Goal: Check status

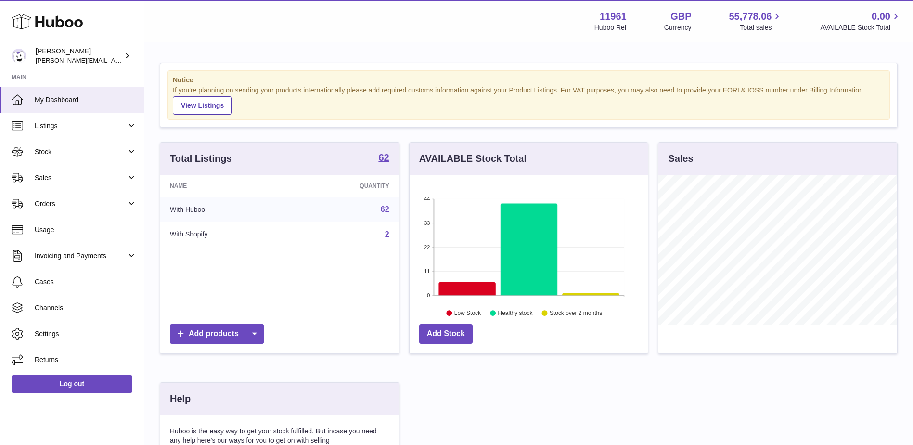
scroll to position [150, 238]
click at [67, 155] on span "Stock" at bounding box center [81, 151] width 92 height 9
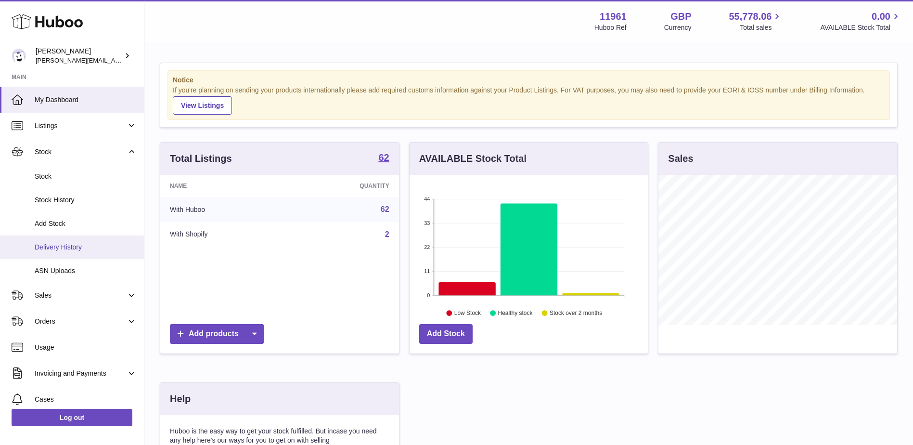
click at [59, 245] on span "Delivery History" at bounding box center [86, 247] width 102 height 9
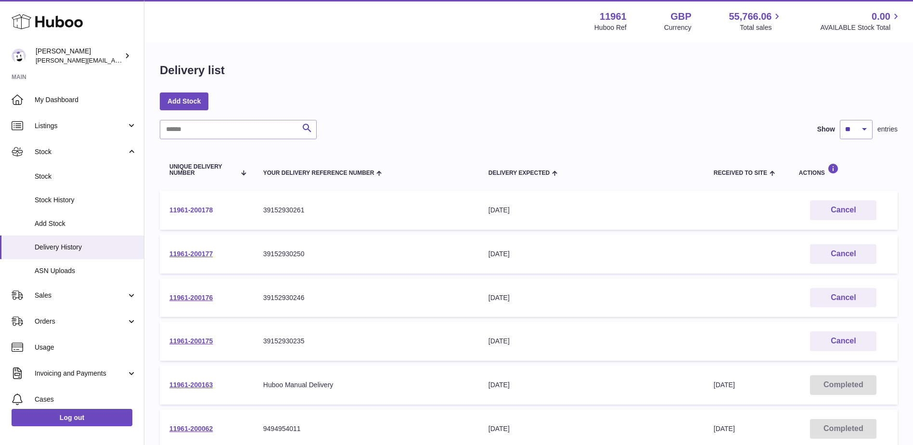
click at [198, 209] on link "11961-200178" at bounding box center [190, 210] width 43 height 8
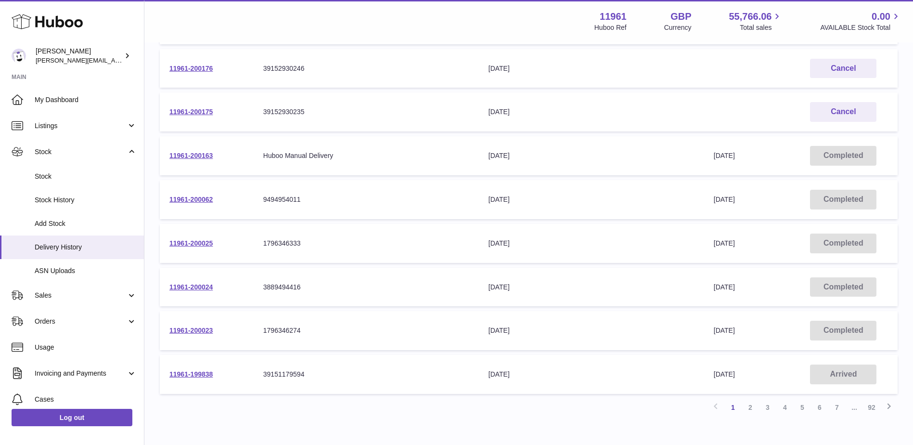
scroll to position [284, 0]
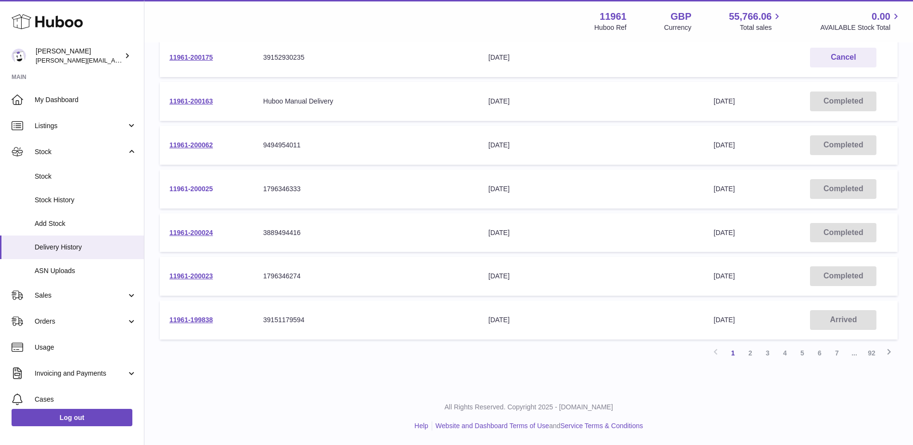
click at [198, 192] on link "11961-200025" at bounding box center [190, 189] width 43 height 8
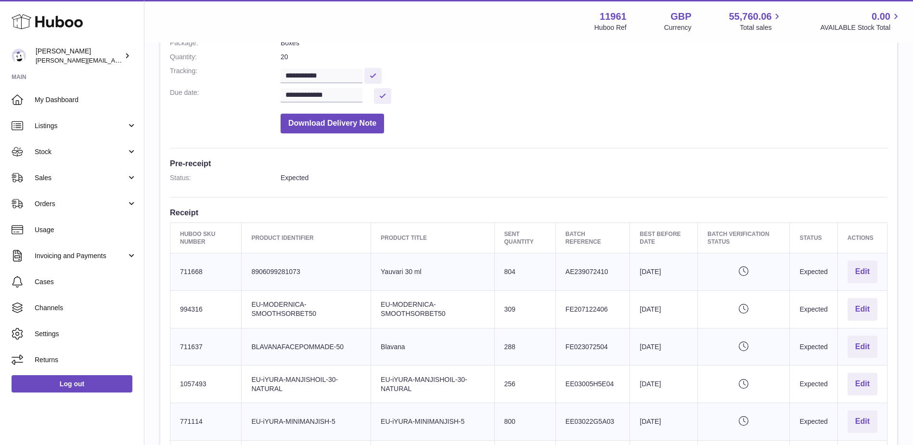
scroll to position [289, 0]
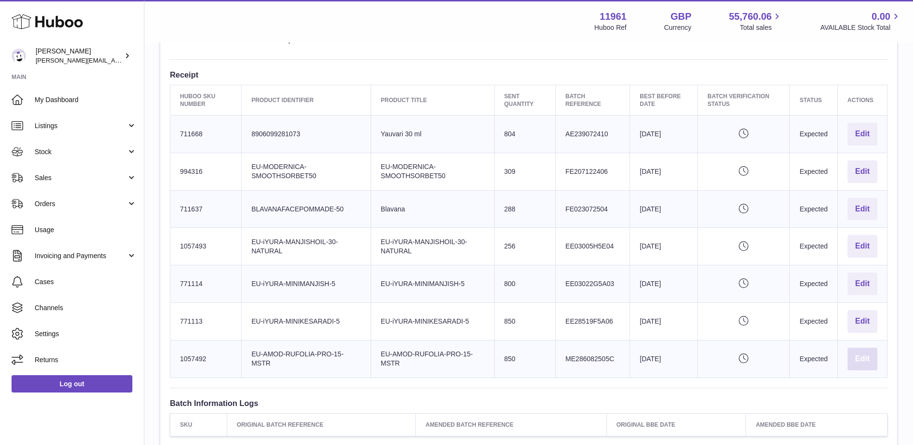
click at [870, 362] on button "Edit" at bounding box center [863, 359] width 30 height 23
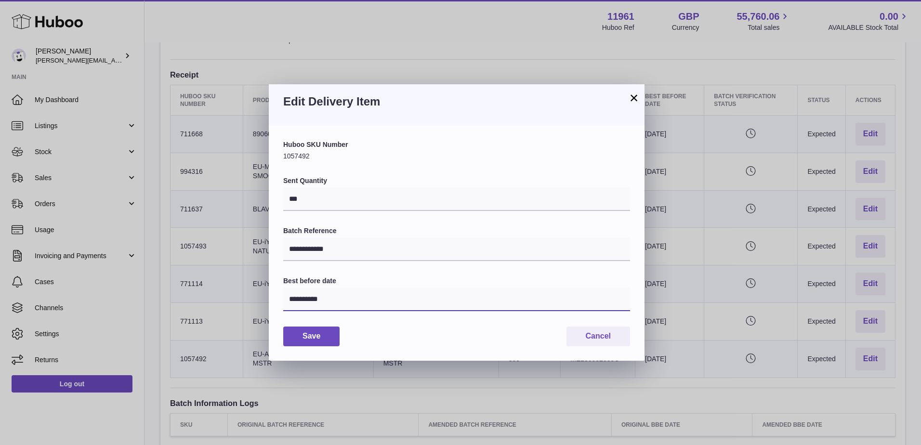
click at [329, 297] on input "**********" at bounding box center [456, 299] width 347 height 23
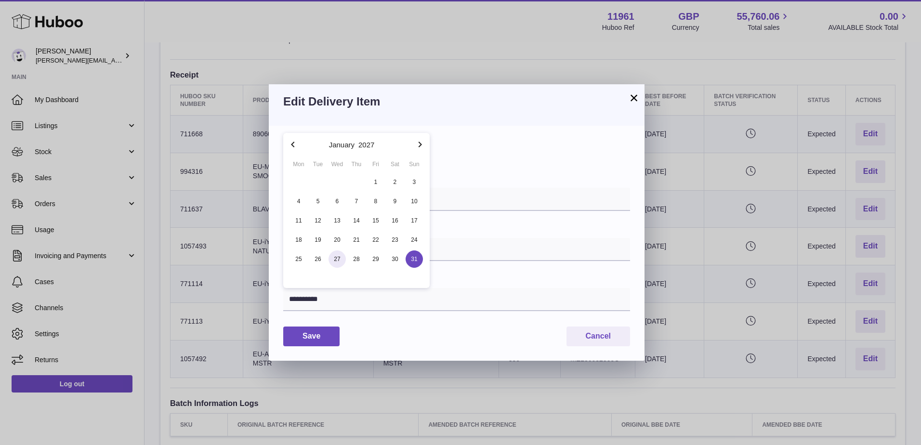
click at [346, 266] on div "27" at bounding box center [336, 258] width 19 height 17
type input "**********"
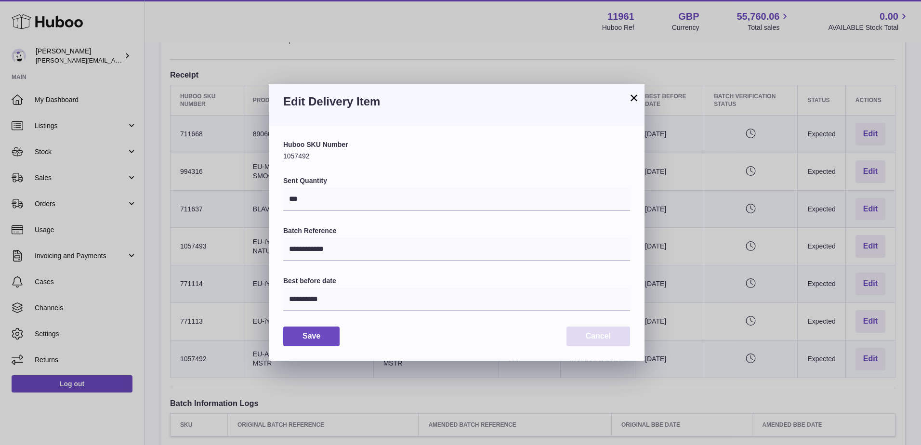
click at [601, 335] on button "Cancel" at bounding box center [598, 336] width 64 height 20
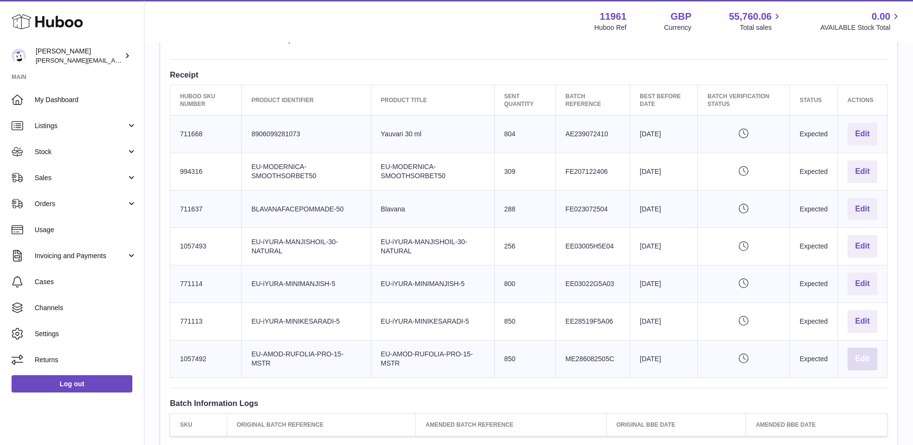
click at [864, 352] on button "Edit" at bounding box center [863, 359] width 30 height 23
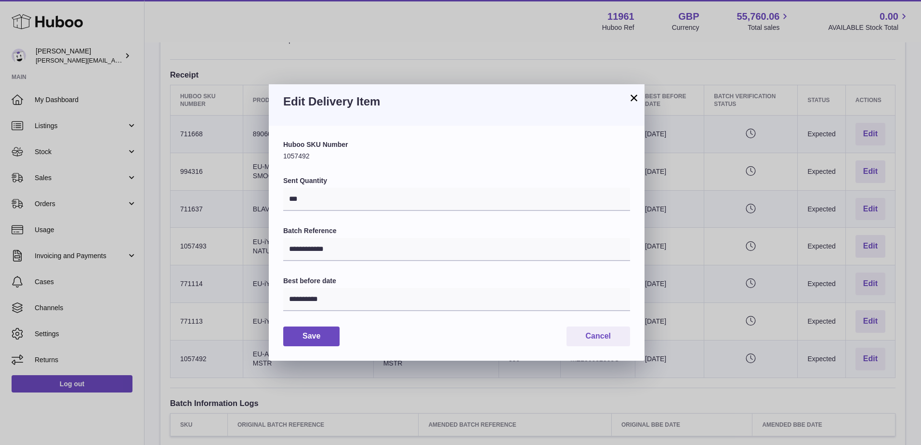
click at [302, 157] on div "Huboo SKU Number 1057492" at bounding box center [456, 150] width 347 height 21
drag, startPoint x: 302, startPoint y: 157, endPoint x: 443, endPoint y: 157, distance: 141.1
click at [443, 157] on div "Huboo SKU Number 1057492" at bounding box center [456, 150] width 347 height 21
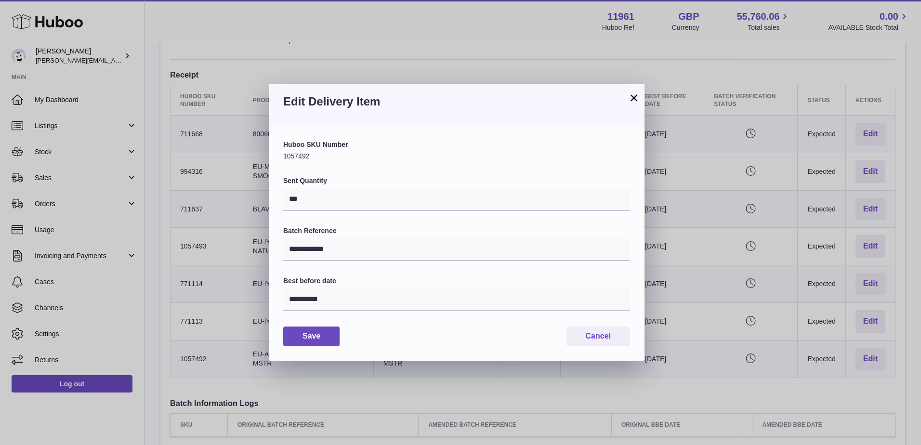
click at [634, 96] on button "×" at bounding box center [634, 98] width 12 height 12
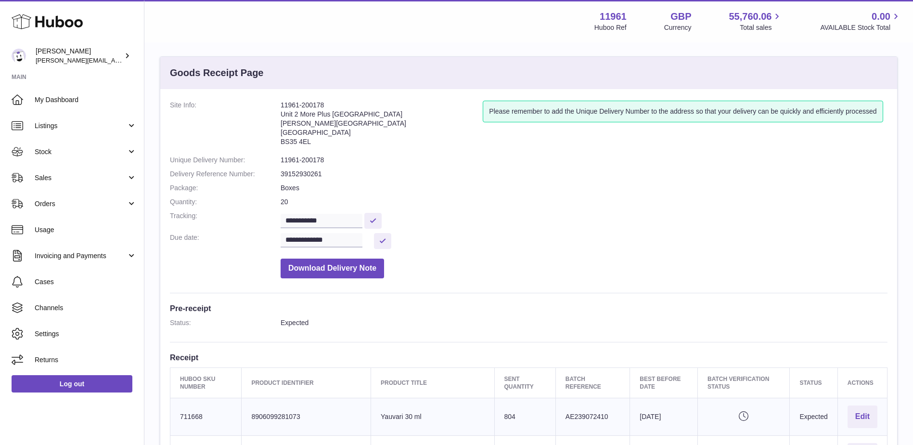
scroll to position [0, 0]
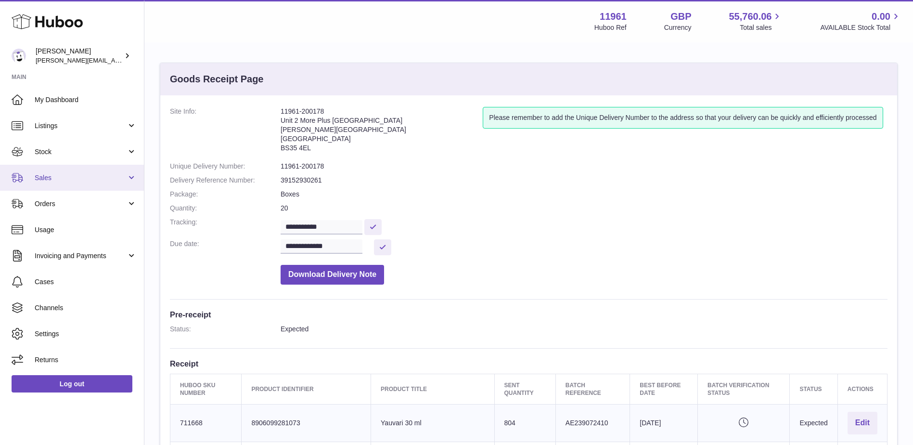
click at [81, 177] on span "Sales" at bounding box center [81, 177] width 92 height 9
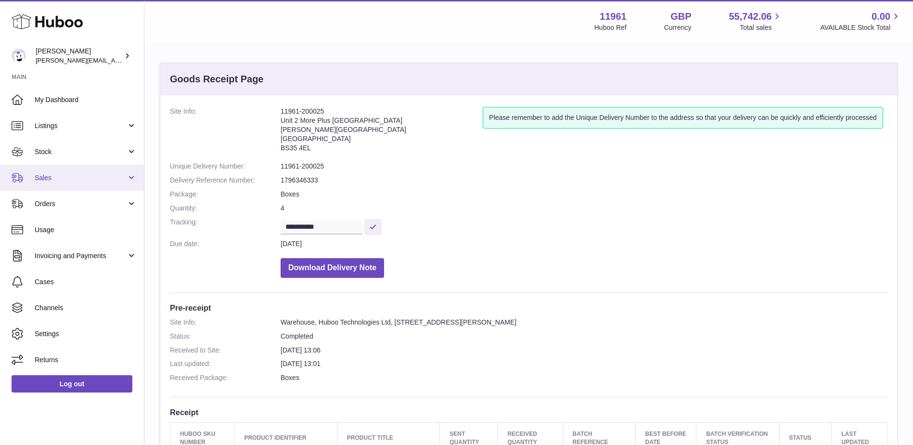
click at [71, 172] on link "Sales" at bounding box center [72, 178] width 144 height 26
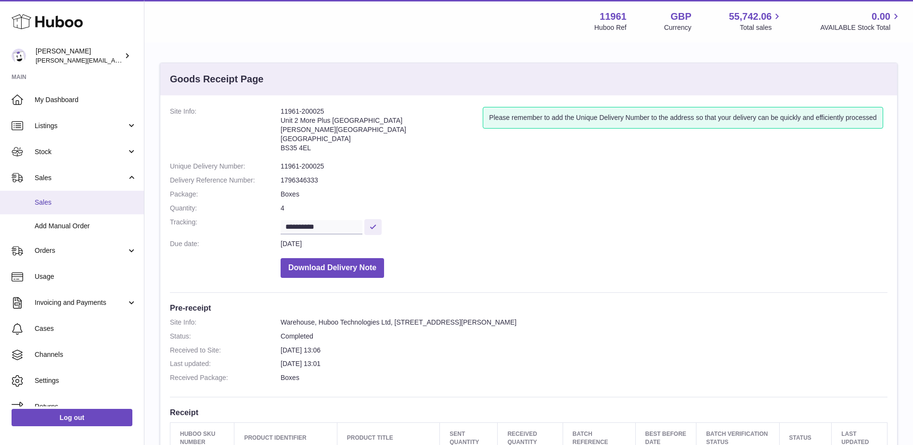
click at [71, 200] on span "Sales" at bounding box center [86, 202] width 102 height 9
drag, startPoint x: 313, startPoint y: 147, endPoint x: 281, endPoint y: 115, distance: 45.3
click at [281, 115] on address "11961-200025 Unit 2 More Plus Central Park Hudson Ave Severn Beach BS35 4EL" at bounding box center [382, 132] width 202 height 50
drag, startPoint x: 281, startPoint y: 115, endPoint x: 308, endPoint y: 147, distance: 42.0
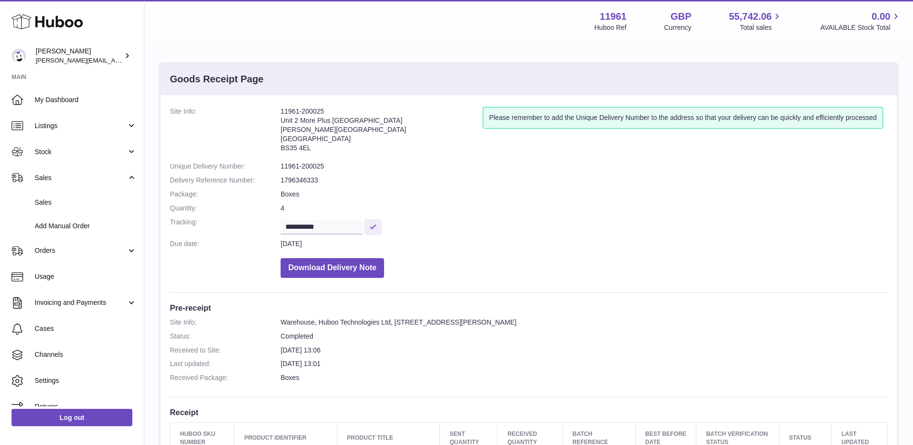
click at [308, 147] on address "11961-200025 Unit 2 More Plus Central Park Hudson Ave Severn Beach BS35 4EL" at bounding box center [382, 132] width 202 height 50
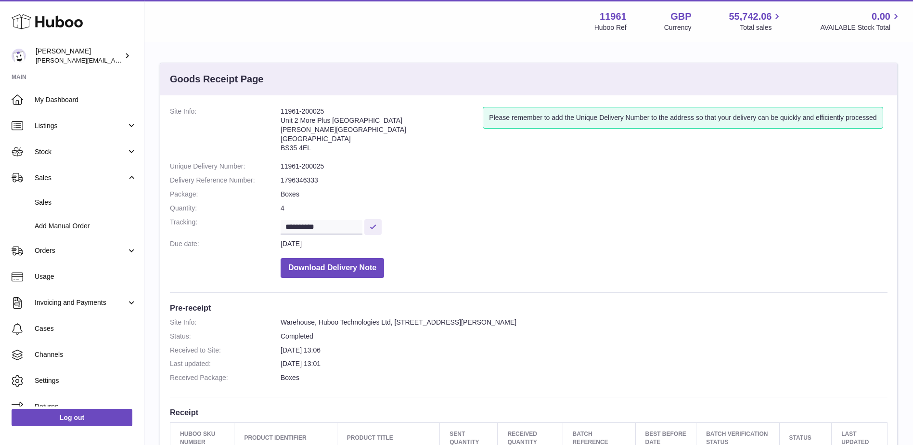
click at [308, 147] on address "11961-200025 Unit 2 More Plus Central Park Hudson Ave Severn Beach BS35 4EL" at bounding box center [382, 132] width 202 height 50
click at [301, 145] on address "11961-200025 Unit 2 More Plus Central Park Hudson Ave Severn Beach BS35 4EL" at bounding box center [382, 132] width 202 height 50
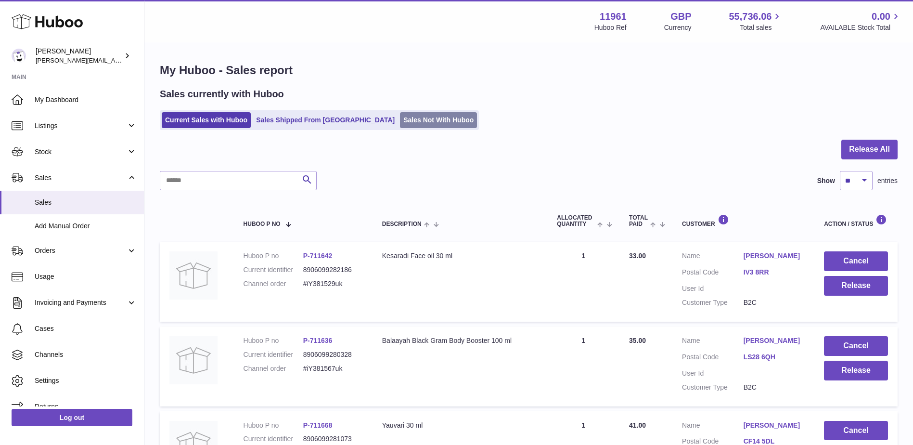
click at [400, 120] on link "Sales Not With Huboo" at bounding box center [438, 120] width 77 height 16
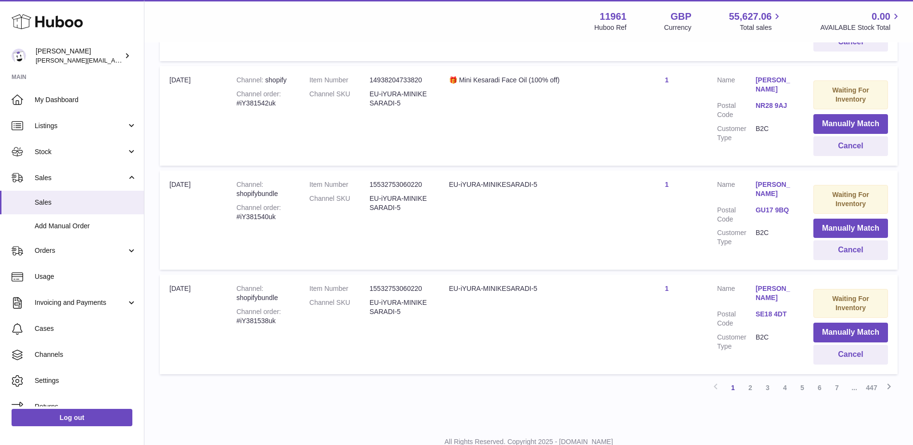
scroll to position [954, 0]
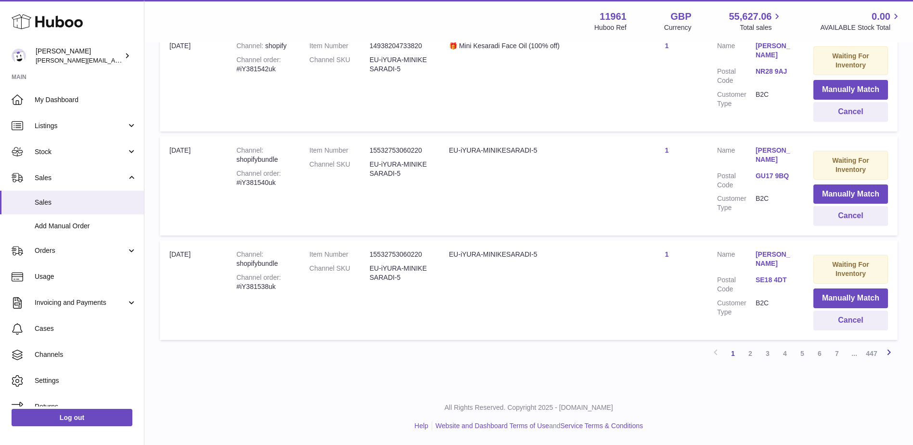
click at [889, 353] on icon at bounding box center [890, 352] width 12 height 12
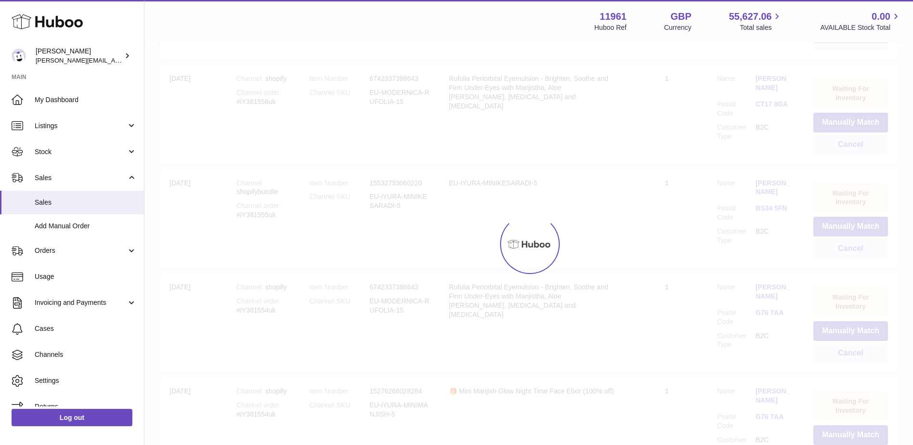
scroll to position [43, 0]
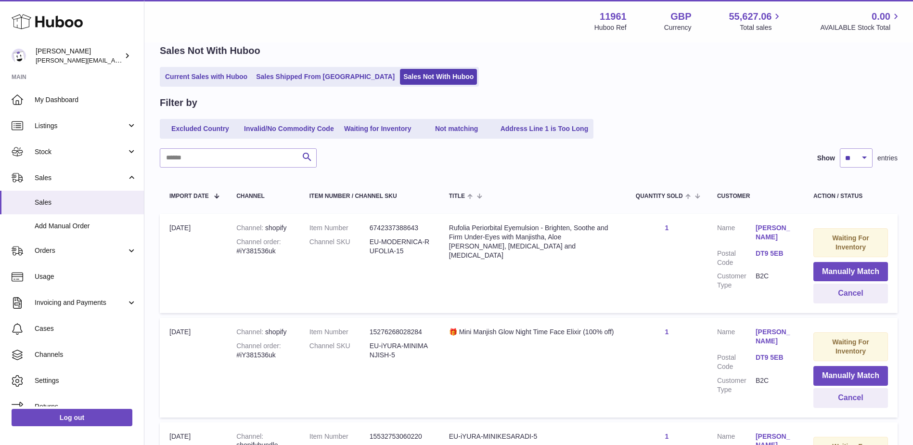
click at [641, 269] on td "Quantity Sold 1" at bounding box center [666, 263] width 81 height 99
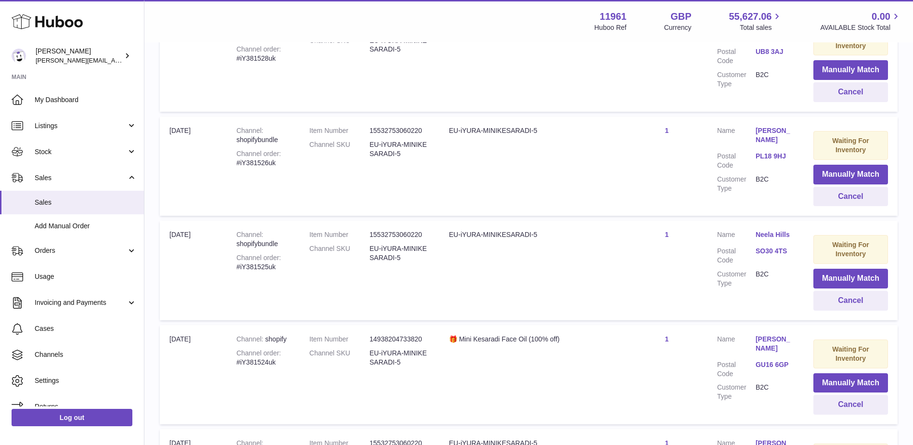
scroll to position [954, 0]
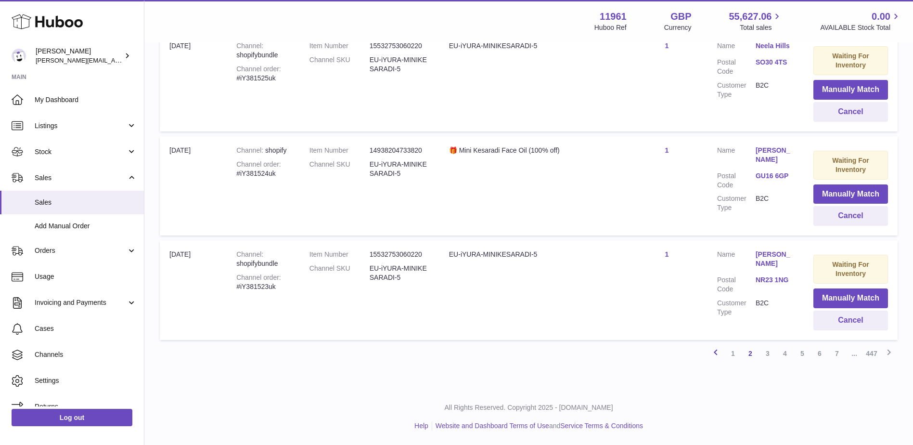
click at [717, 353] on icon at bounding box center [716, 352] width 12 height 12
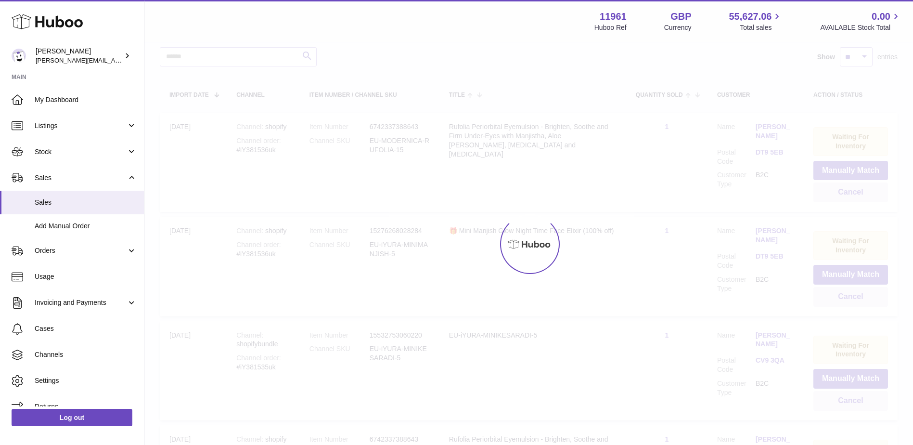
scroll to position [43, 0]
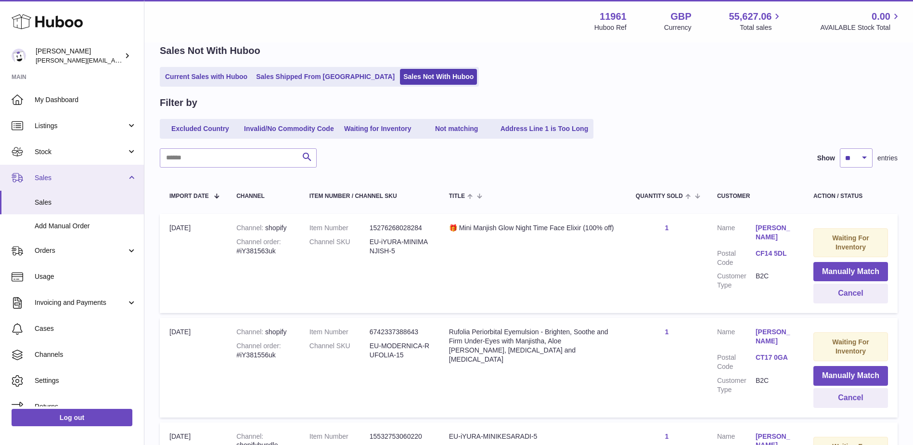
click at [74, 165] on link "Sales" at bounding box center [72, 178] width 144 height 26
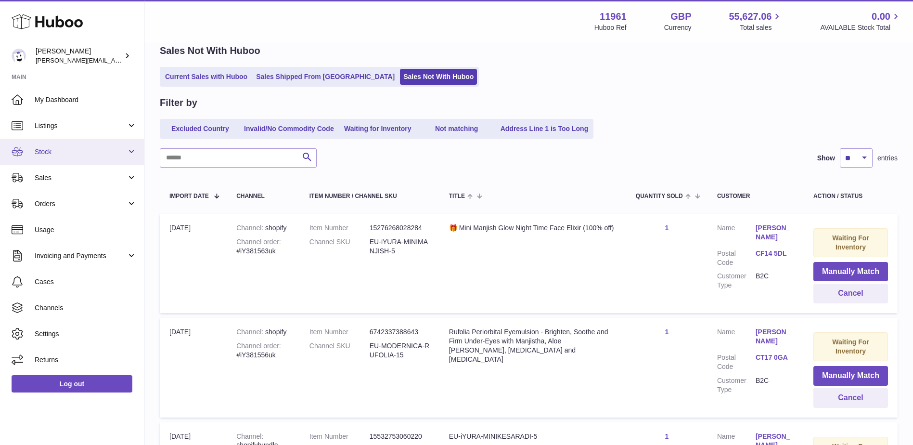
click at [77, 157] on link "Stock" at bounding box center [72, 152] width 144 height 26
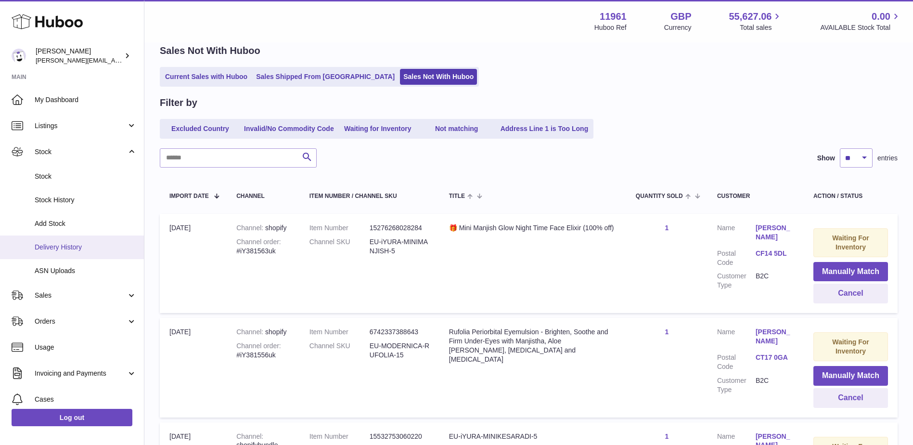
click at [65, 240] on link "Delivery History" at bounding box center [72, 247] width 144 height 24
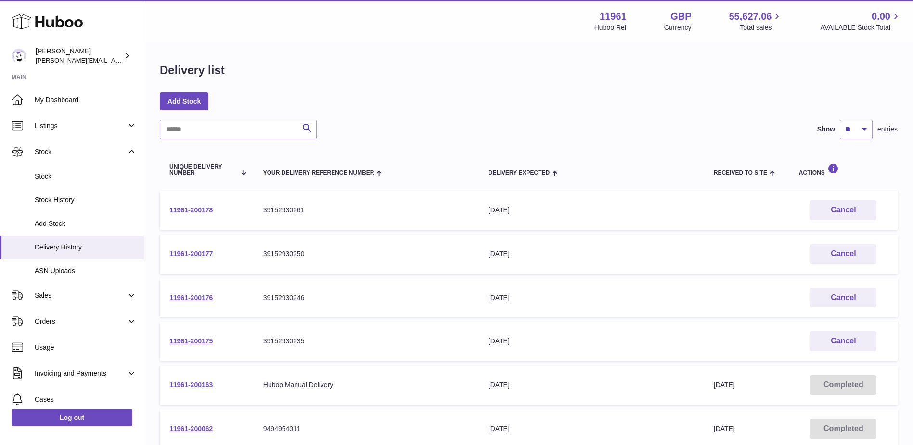
click at [205, 209] on link "11961-200178" at bounding box center [190, 210] width 43 height 8
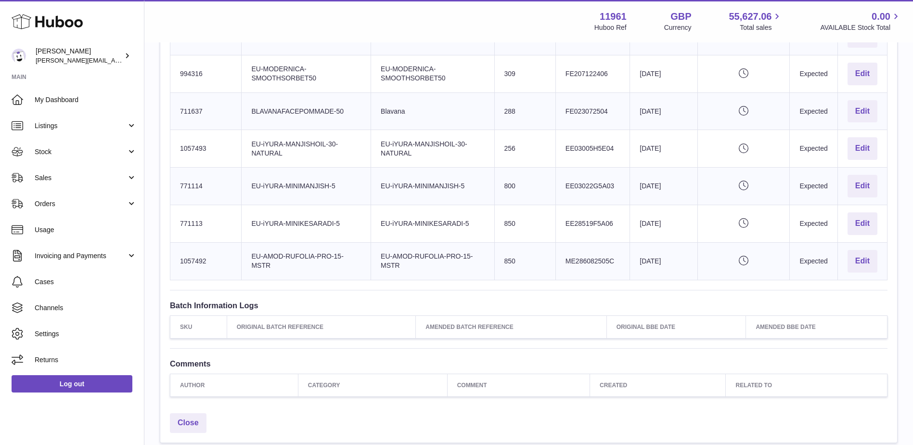
scroll to position [364, 0]
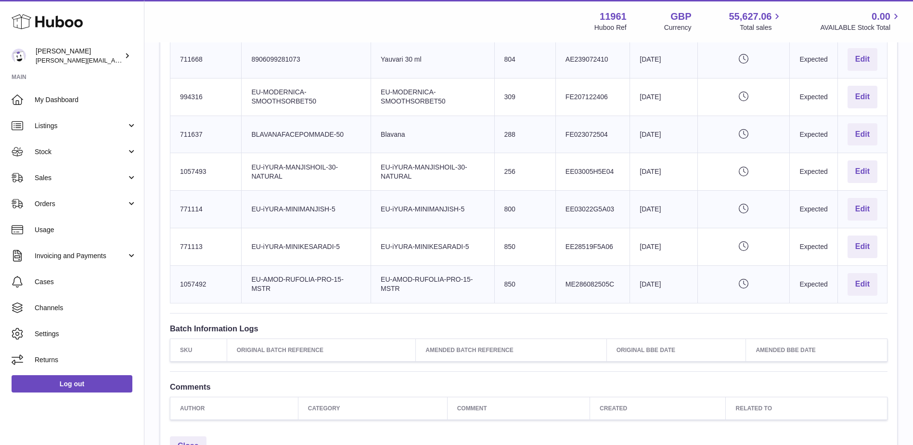
click at [206, 408] on th "Author" at bounding box center [234, 408] width 128 height 23
click at [299, 410] on th "Category" at bounding box center [372, 408] width 149 height 23
click at [860, 284] on button "Edit" at bounding box center [863, 284] width 30 height 23
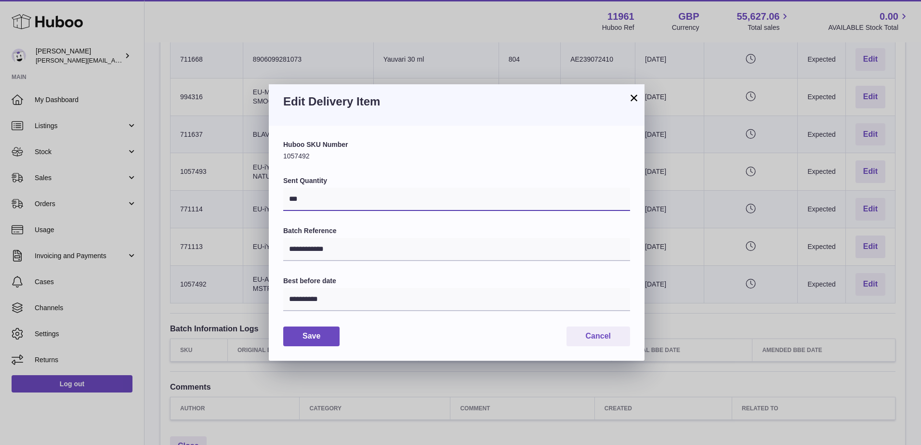
click at [348, 192] on input "***" at bounding box center [456, 199] width 347 height 23
click at [348, 167] on div "**********" at bounding box center [456, 243] width 347 height 206
click at [350, 157] on div "Huboo SKU Number 1057492" at bounding box center [456, 150] width 347 height 21
click at [633, 93] on button "×" at bounding box center [634, 98] width 12 height 12
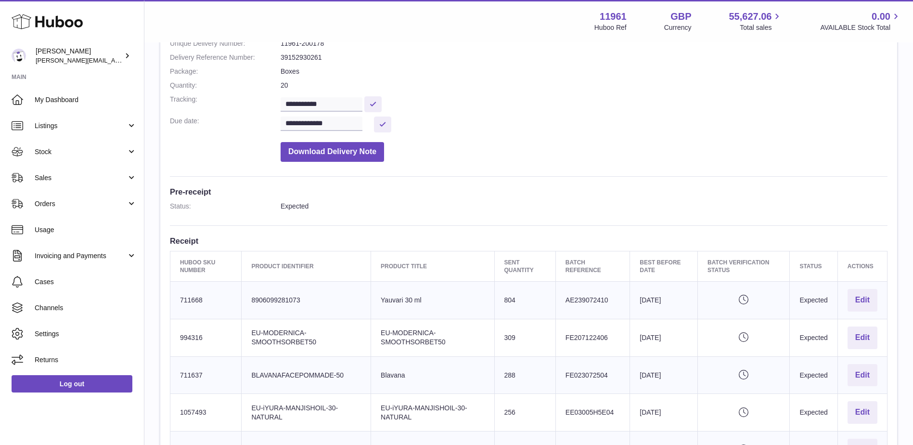
scroll to position [0, 0]
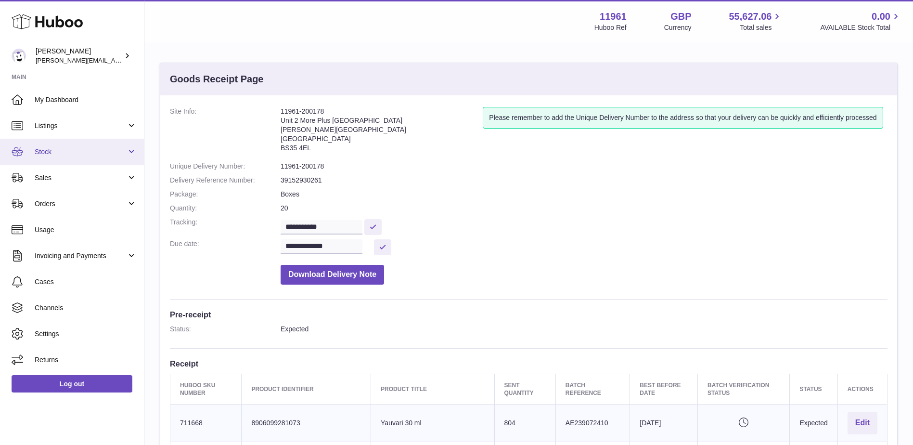
click at [82, 142] on link "Stock" at bounding box center [72, 152] width 144 height 26
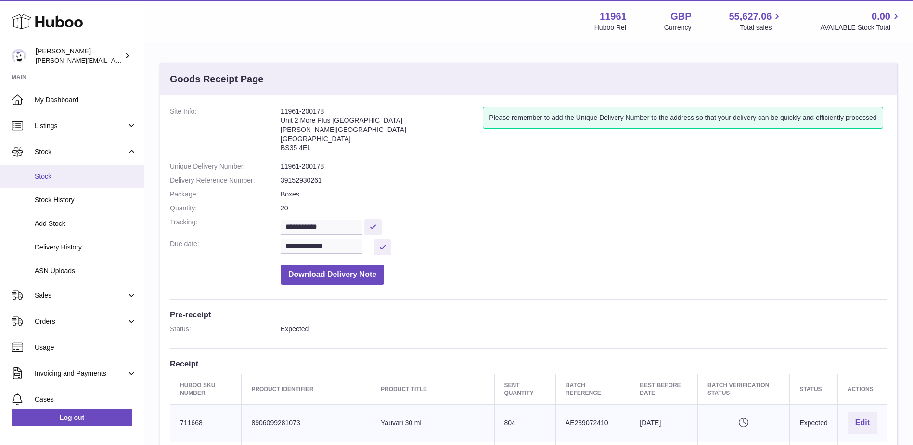
click at [71, 179] on span "Stock" at bounding box center [86, 176] width 102 height 9
